Goal: Transaction & Acquisition: Purchase product/service

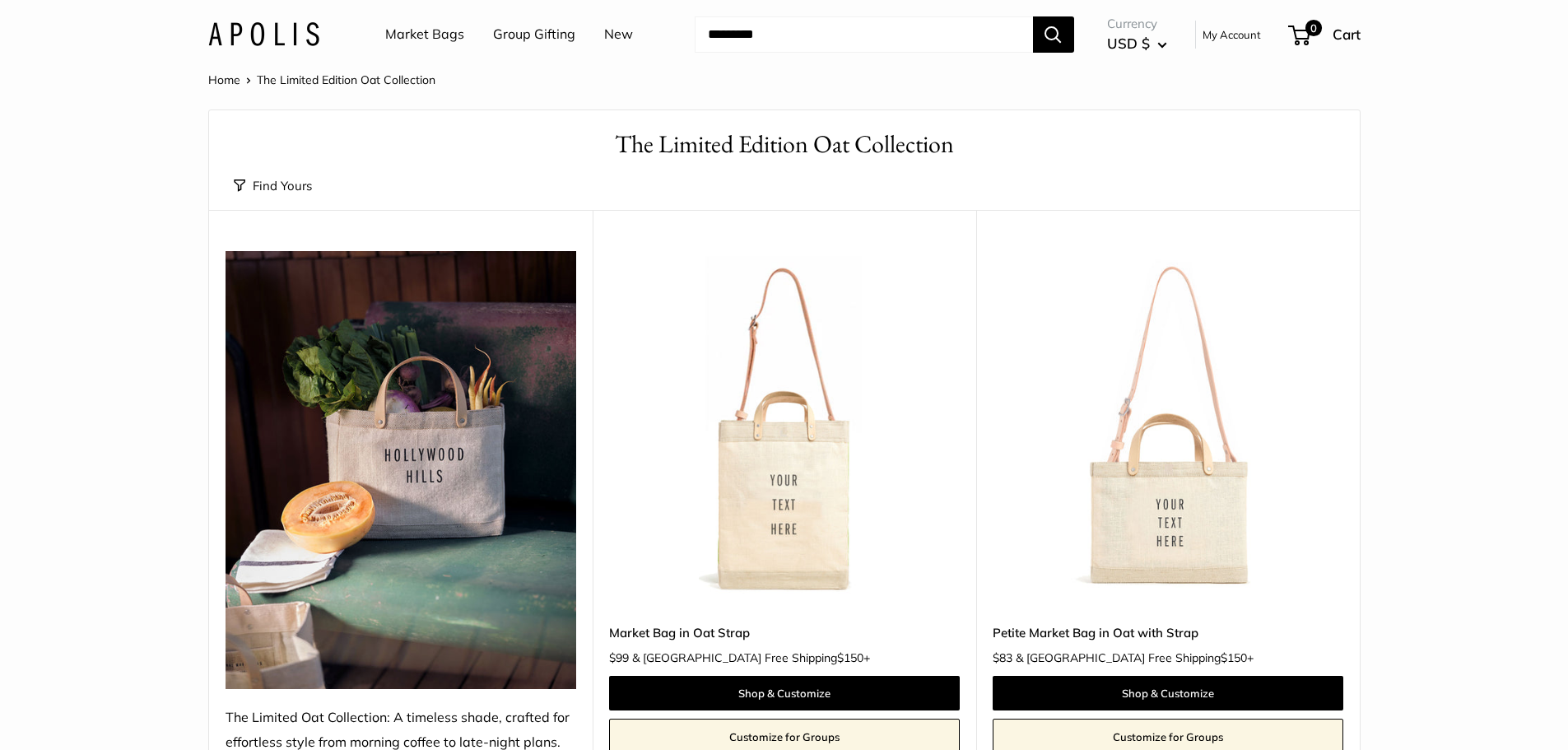
click at [388, 472] on img at bounding box center [401, 470] width 350 height 439
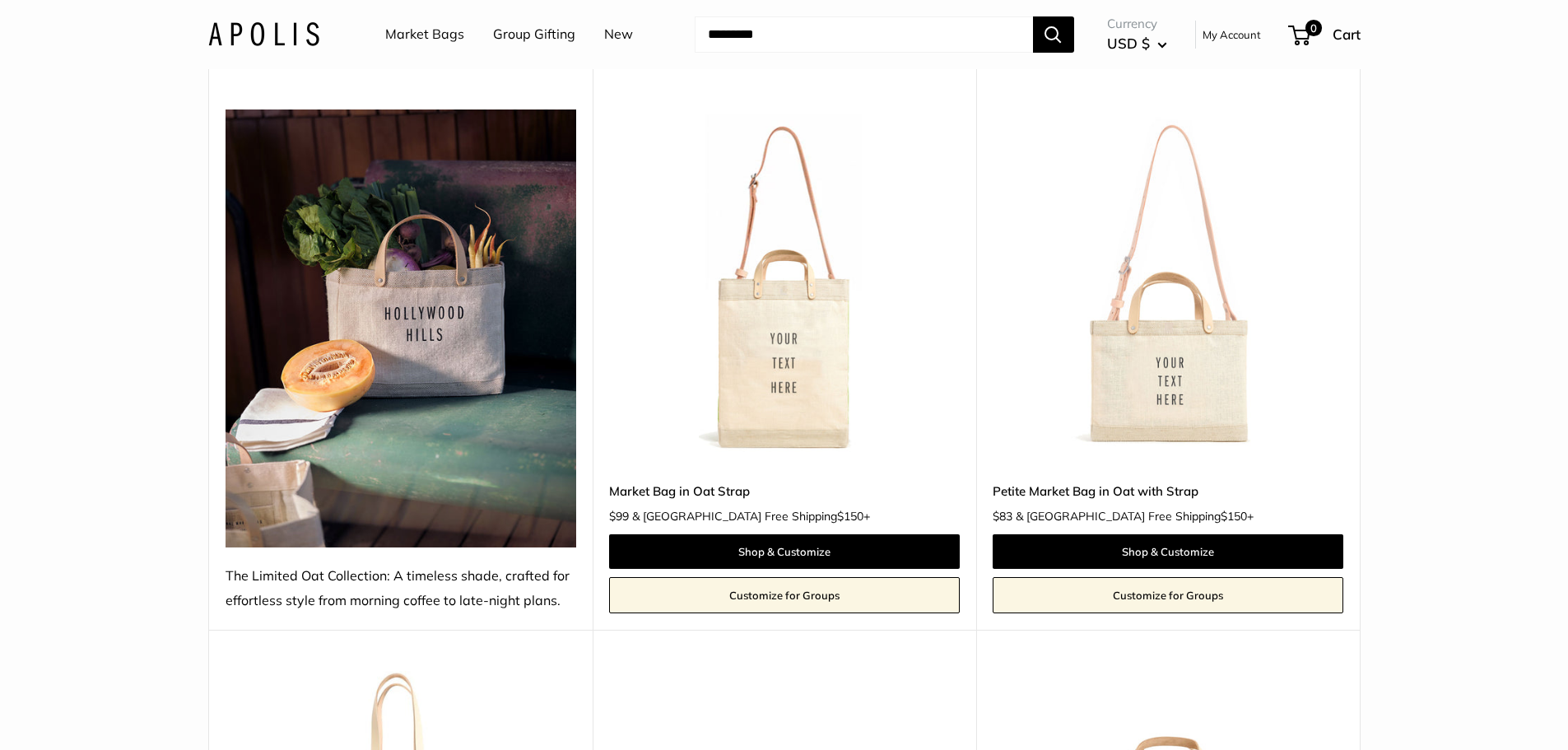
scroll to position [164, 0]
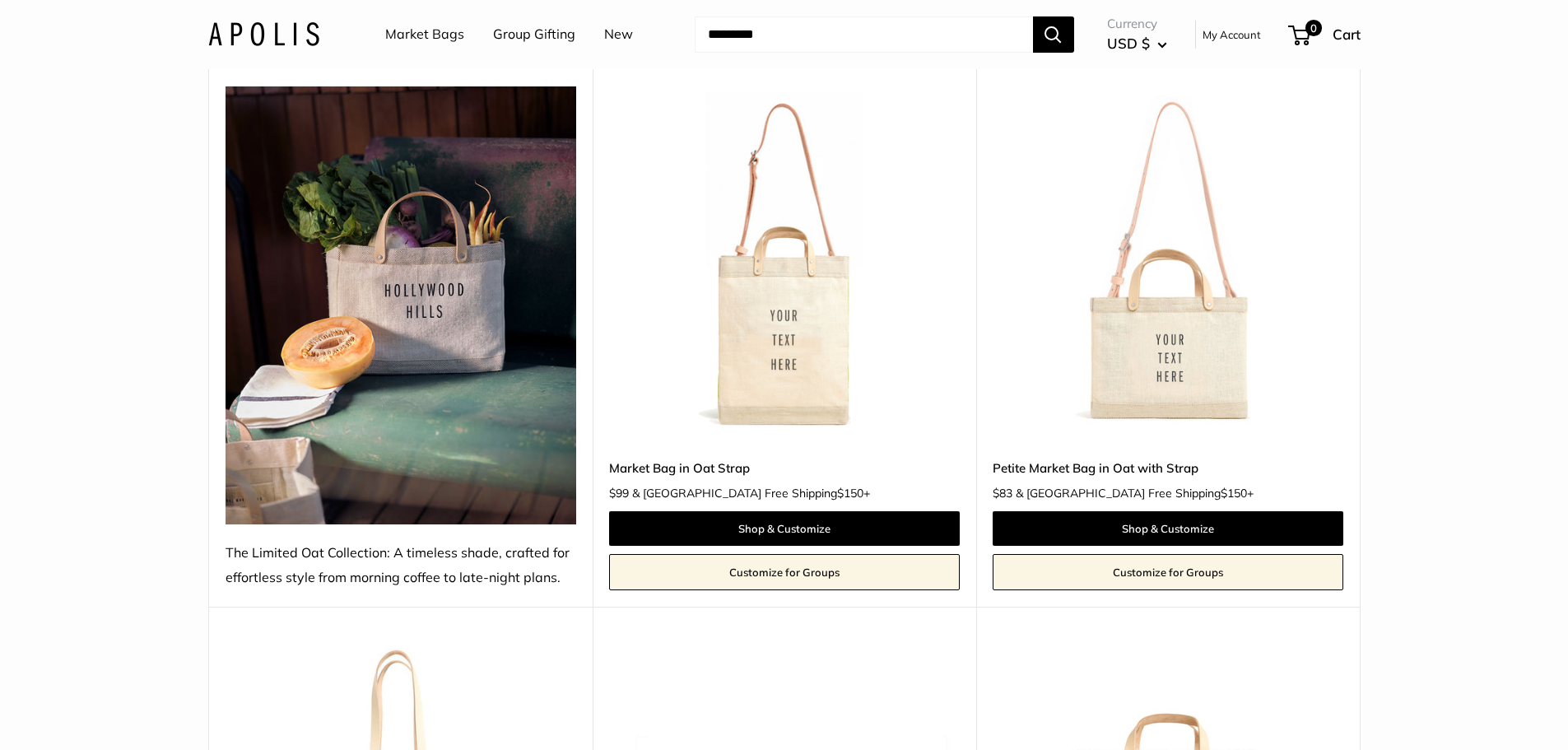
click at [0, 0] on img at bounding box center [0, 0] width 0 height 0
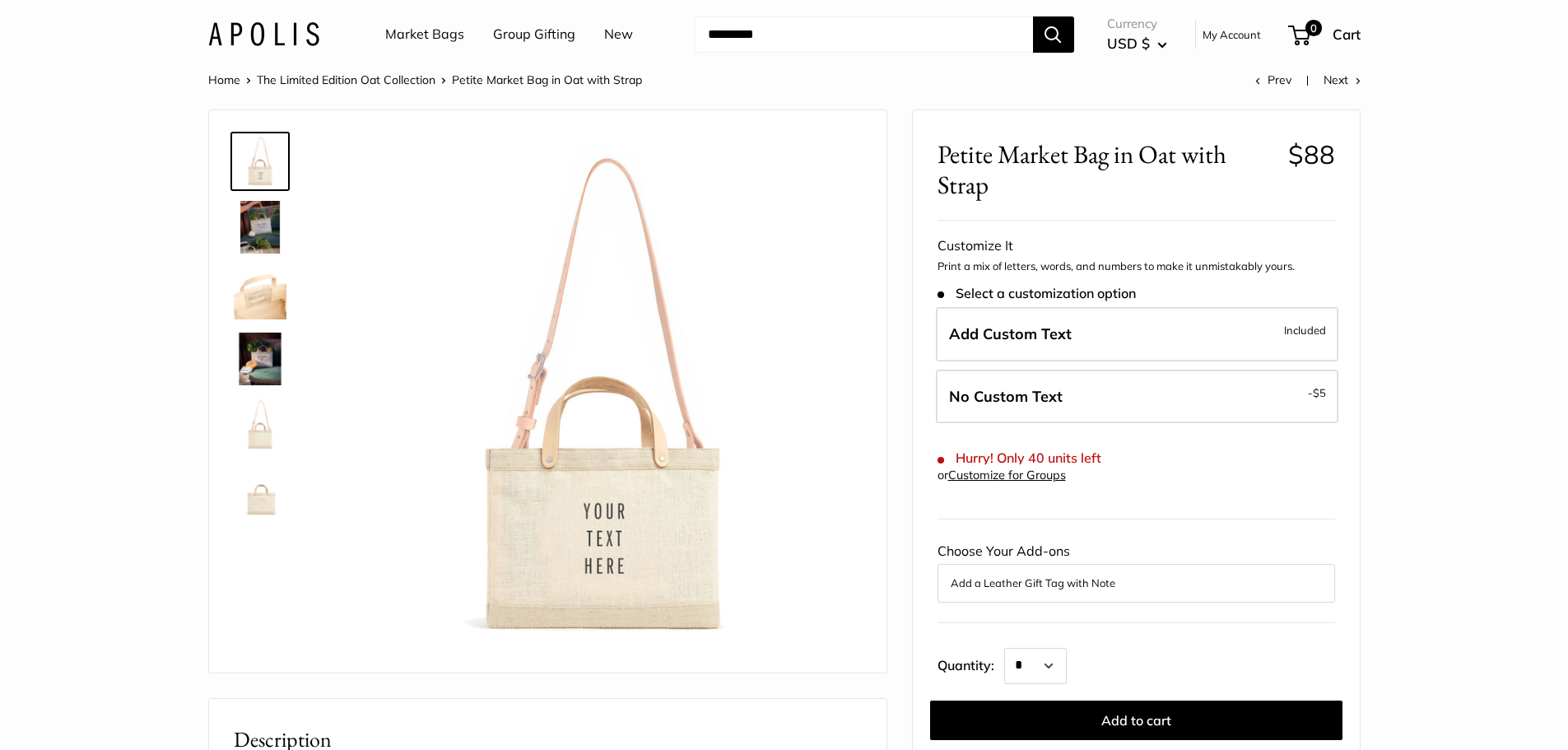
click at [248, 347] on img at bounding box center [260, 358] width 52 height 52
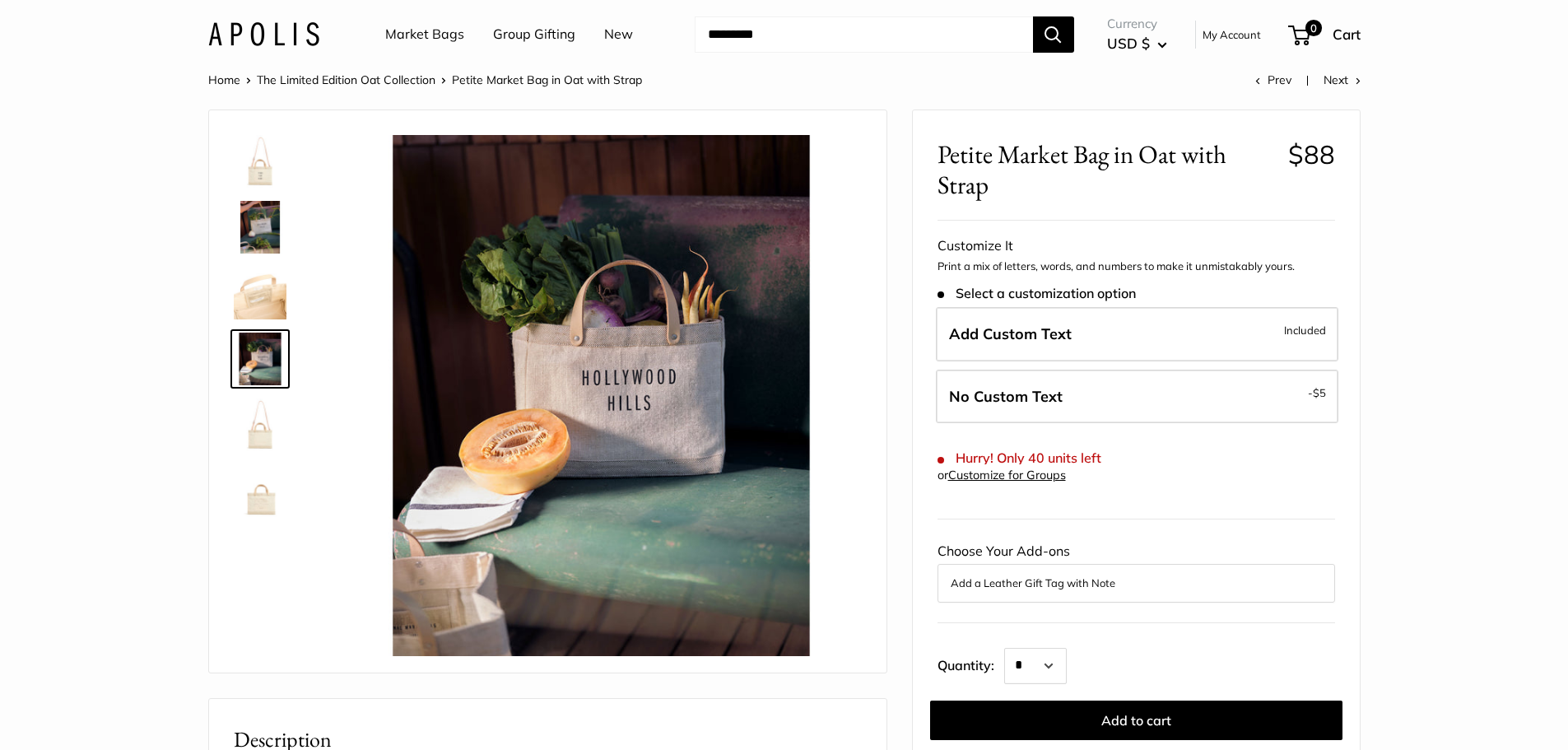
click at [264, 224] on img at bounding box center [260, 227] width 52 height 52
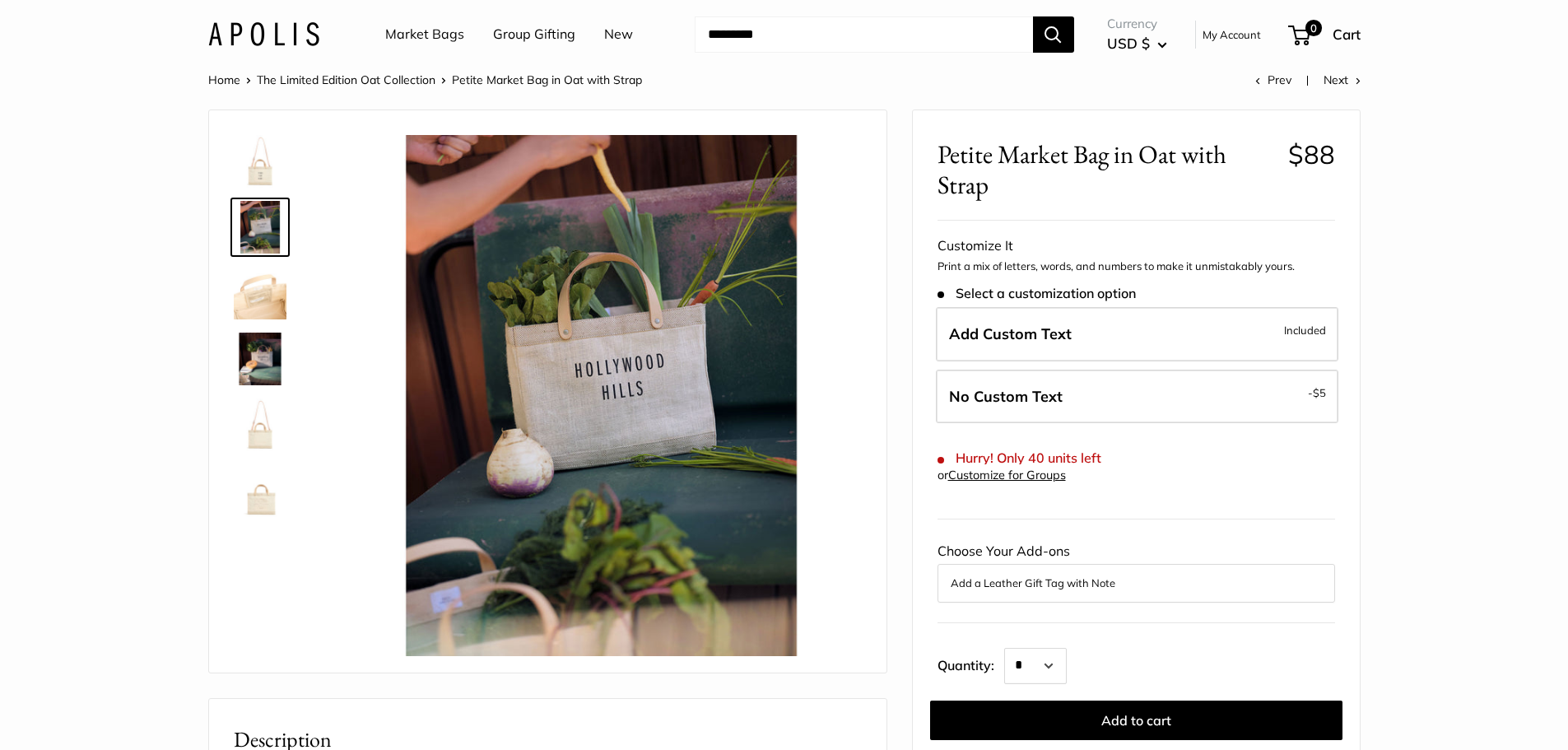
click at [262, 357] on img at bounding box center [260, 358] width 52 height 52
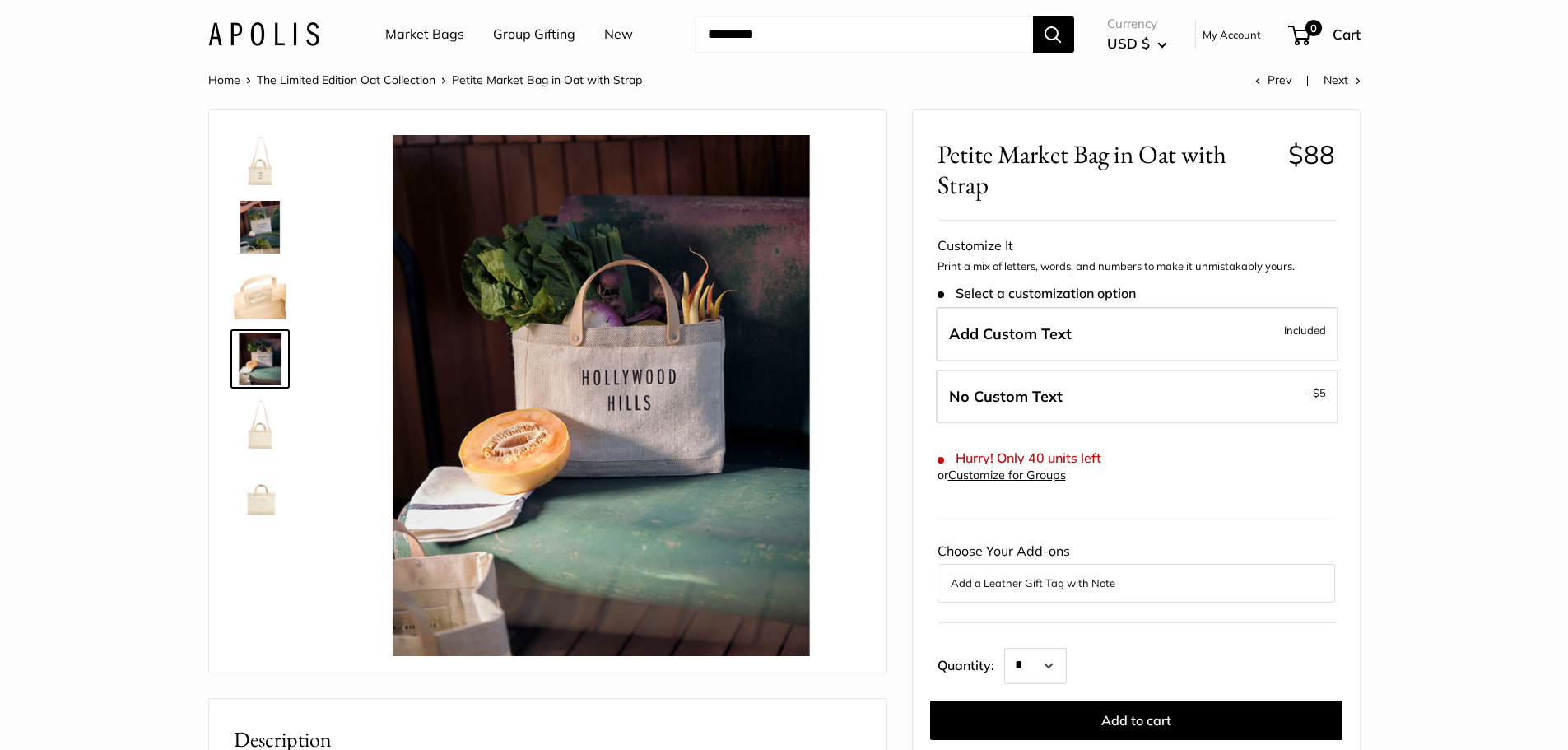
click at [251, 430] on img at bounding box center [260, 424] width 52 height 52
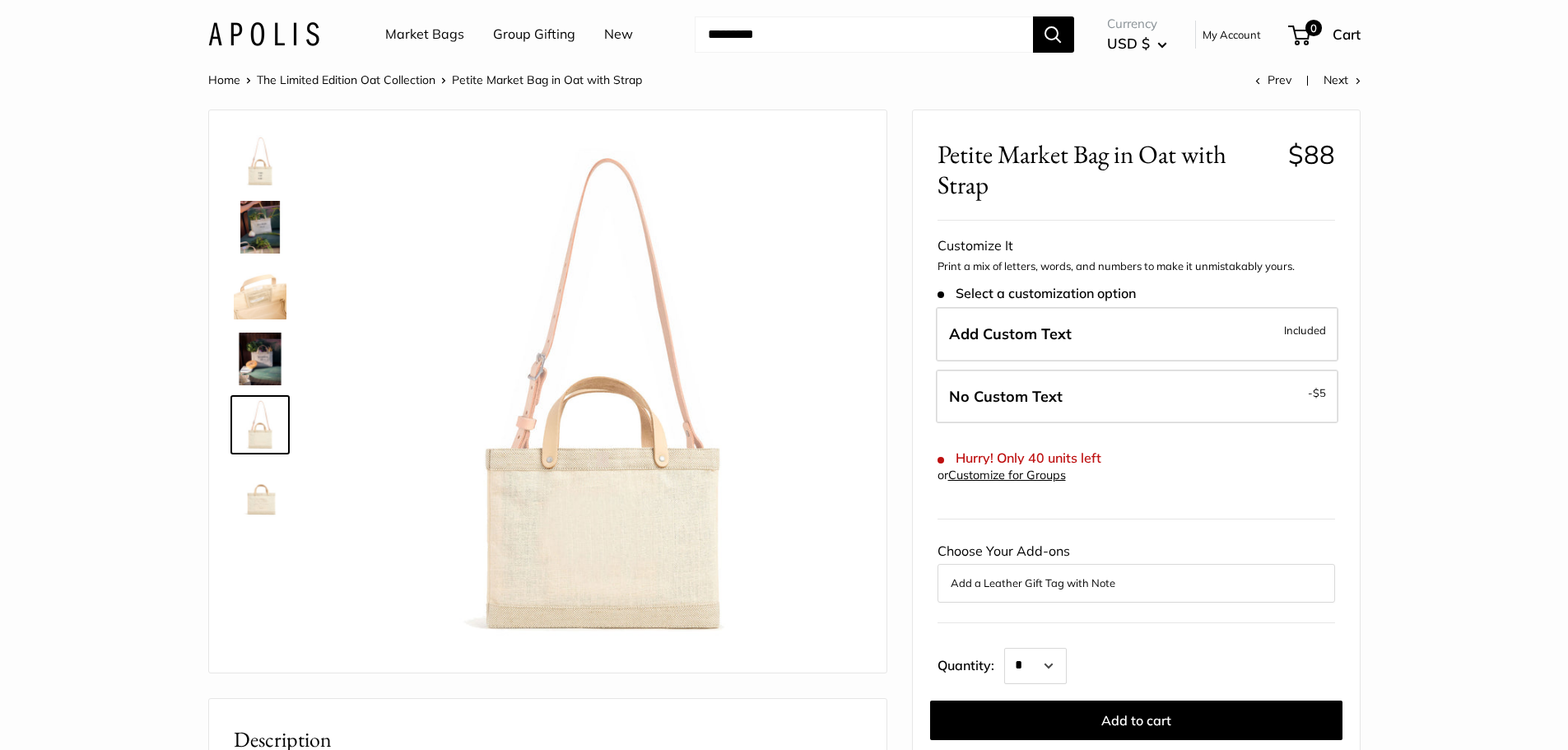
click at [256, 507] on img at bounding box center [260, 490] width 52 height 52
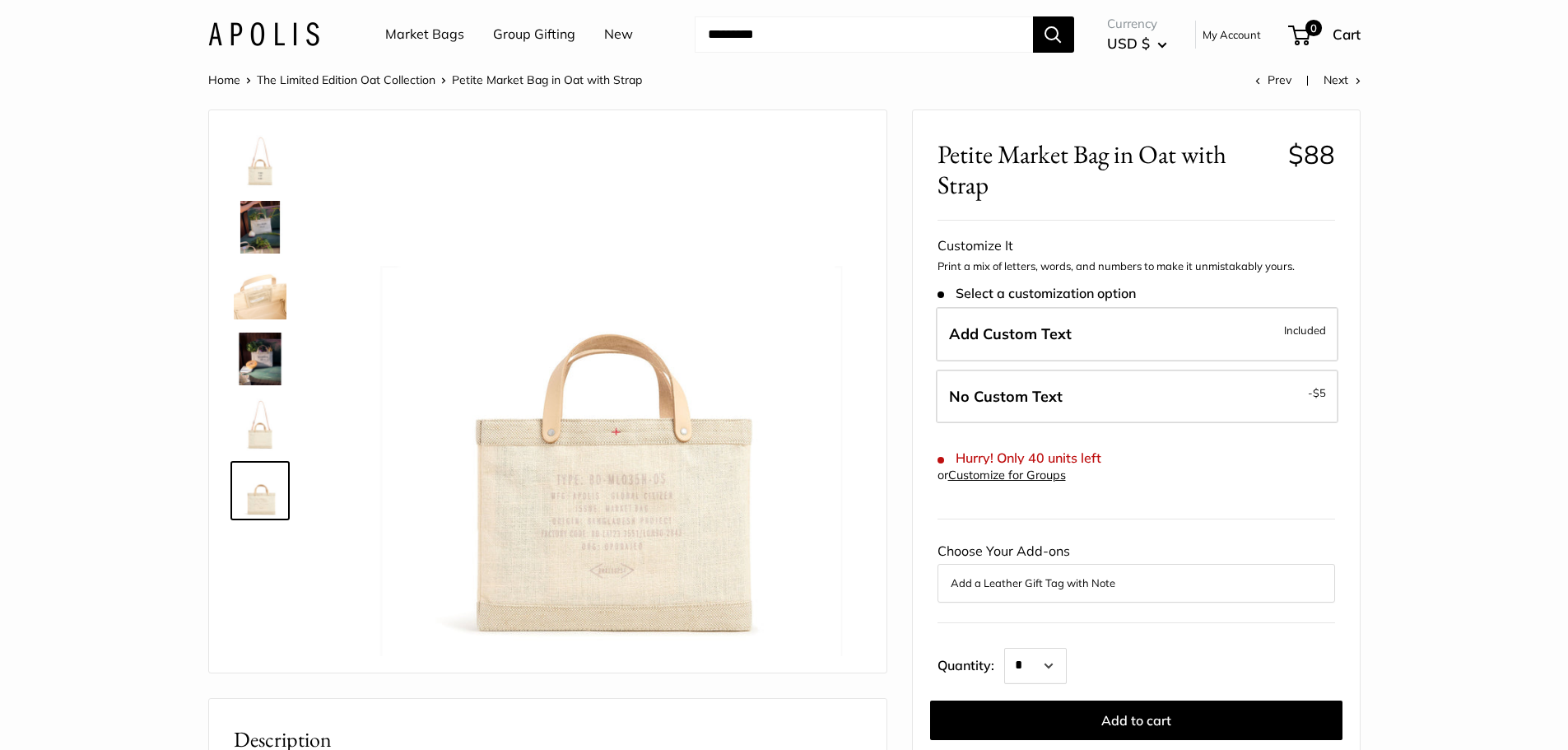
click at [252, 206] on img at bounding box center [260, 227] width 52 height 52
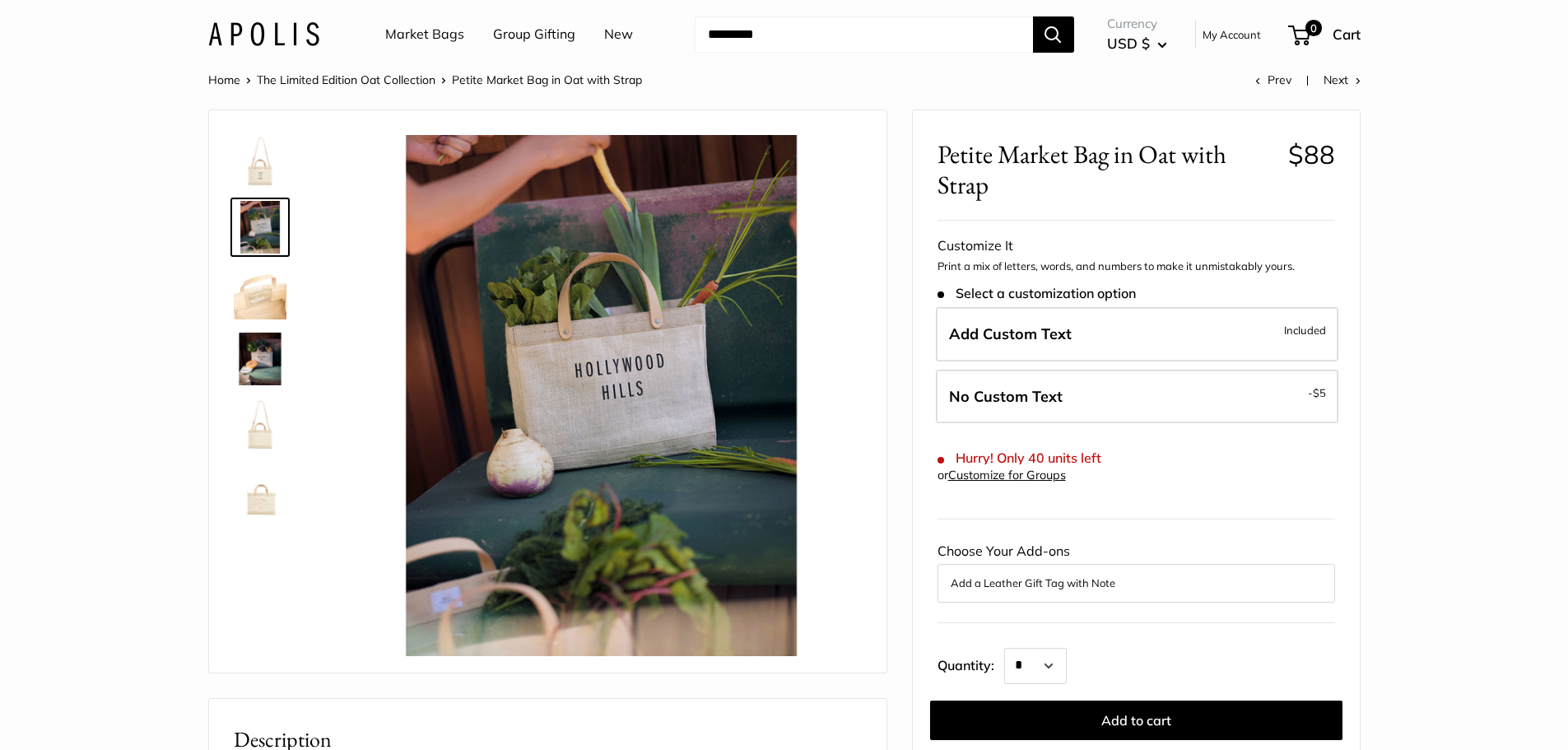
click at [250, 156] on img at bounding box center [260, 161] width 52 height 52
